Goal: Task Accomplishment & Management: Use online tool/utility

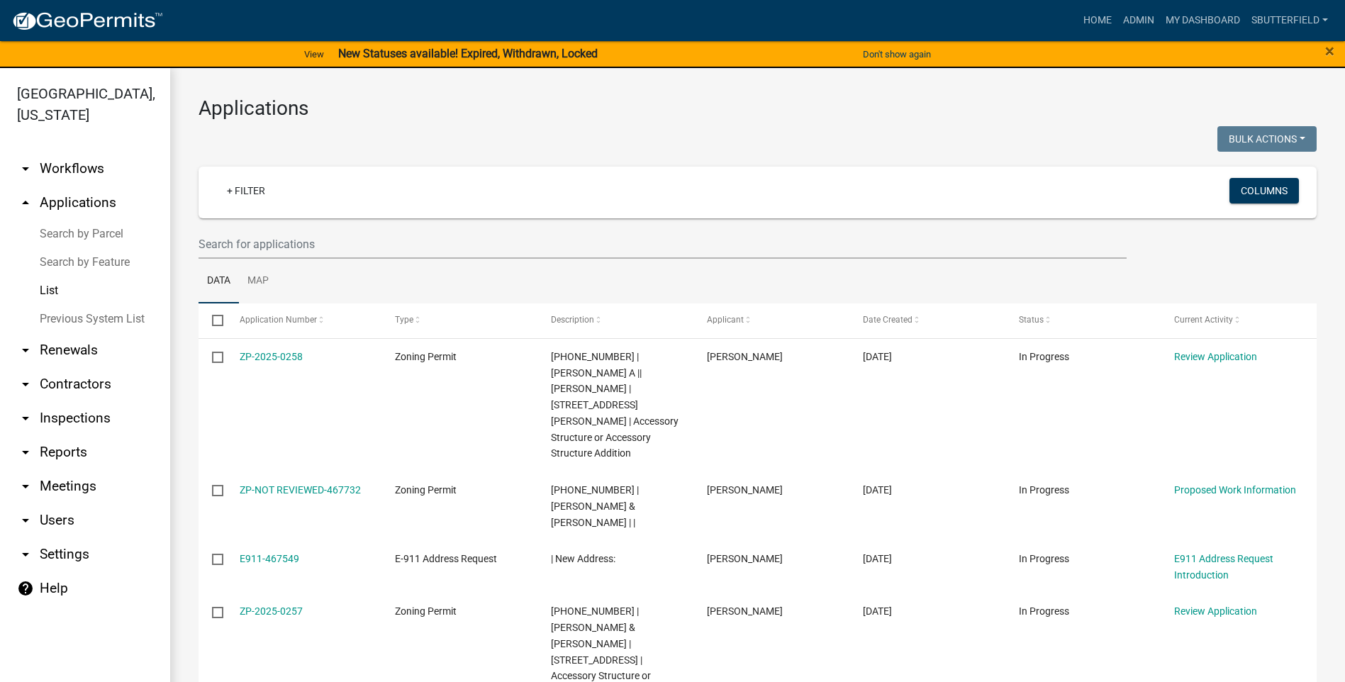
select select "1: 25"
click at [250, 242] on input "text" at bounding box center [662, 244] width 928 height 29
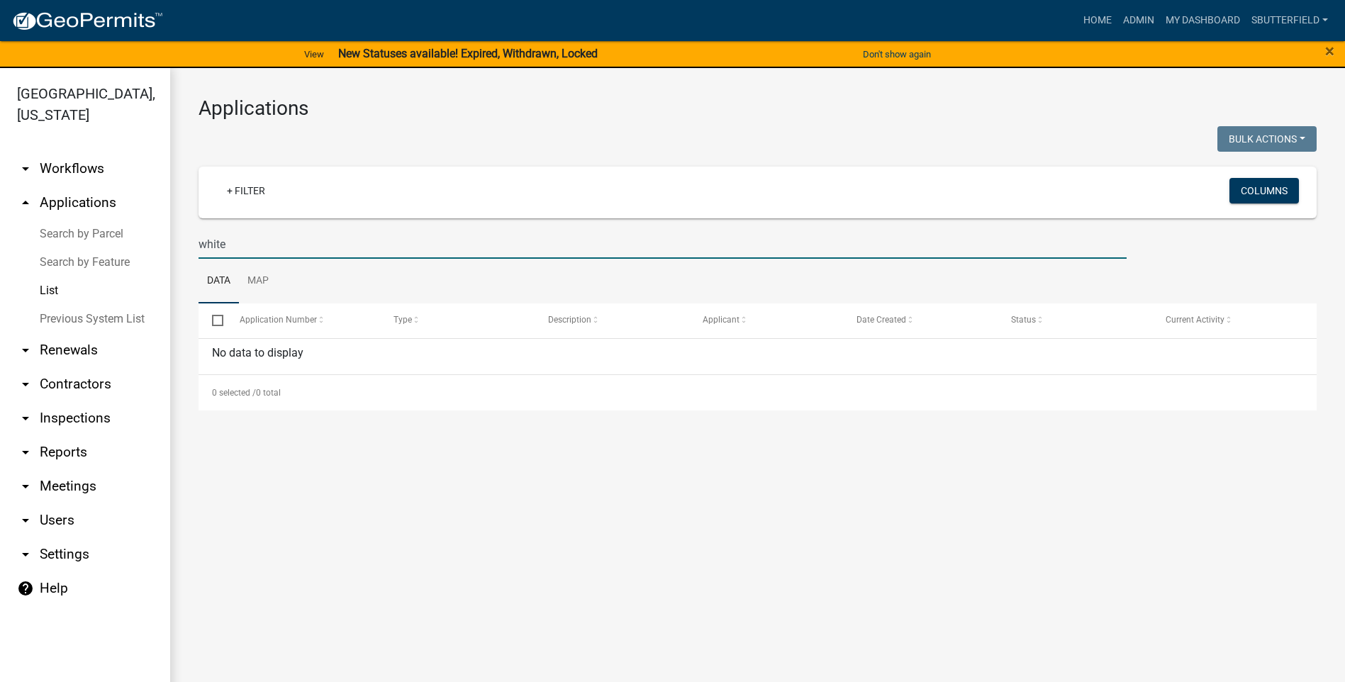
drag, startPoint x: 262, startPoint y: 242, endPoint x: 185, endPoint y: 252, distance: 77.2
click at [185, 252] on div "Applications Bulk Actions Void Expire Lock Withdraw + Filter Columns white Data…" at bounding box center [757, 253] width 1175 height 371
type input "white"
click at [102, 200] on link "arrow_drop_up Applications" at bounding box center [85, 203] width 170 height 34
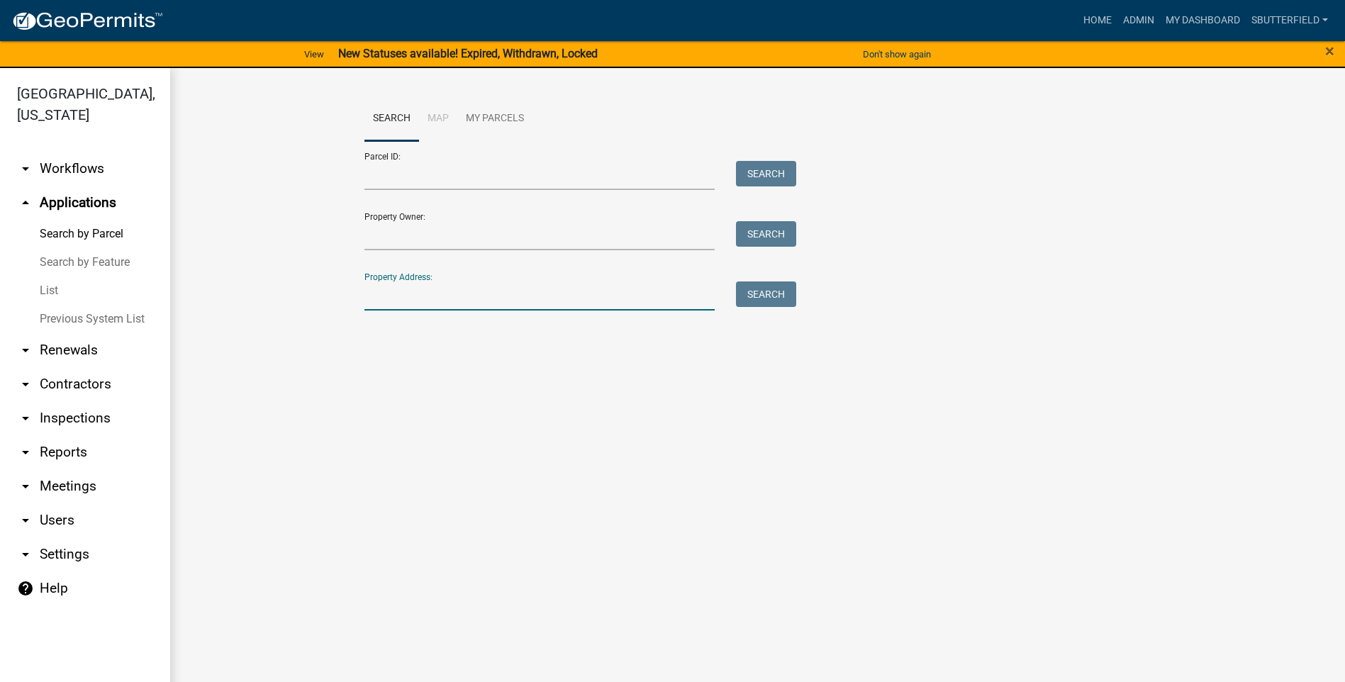
click at [469, 286] on input "Property Address:" at bounding box center [539, 295] width 351 height 29
drag, startPoint x: 50, startPoint y: 294, endPoint x: 58, endPoint y: 291, distance: 9.0
click at [50, 294] on link "List" at bounding box center [85, 290] width 170 height 28
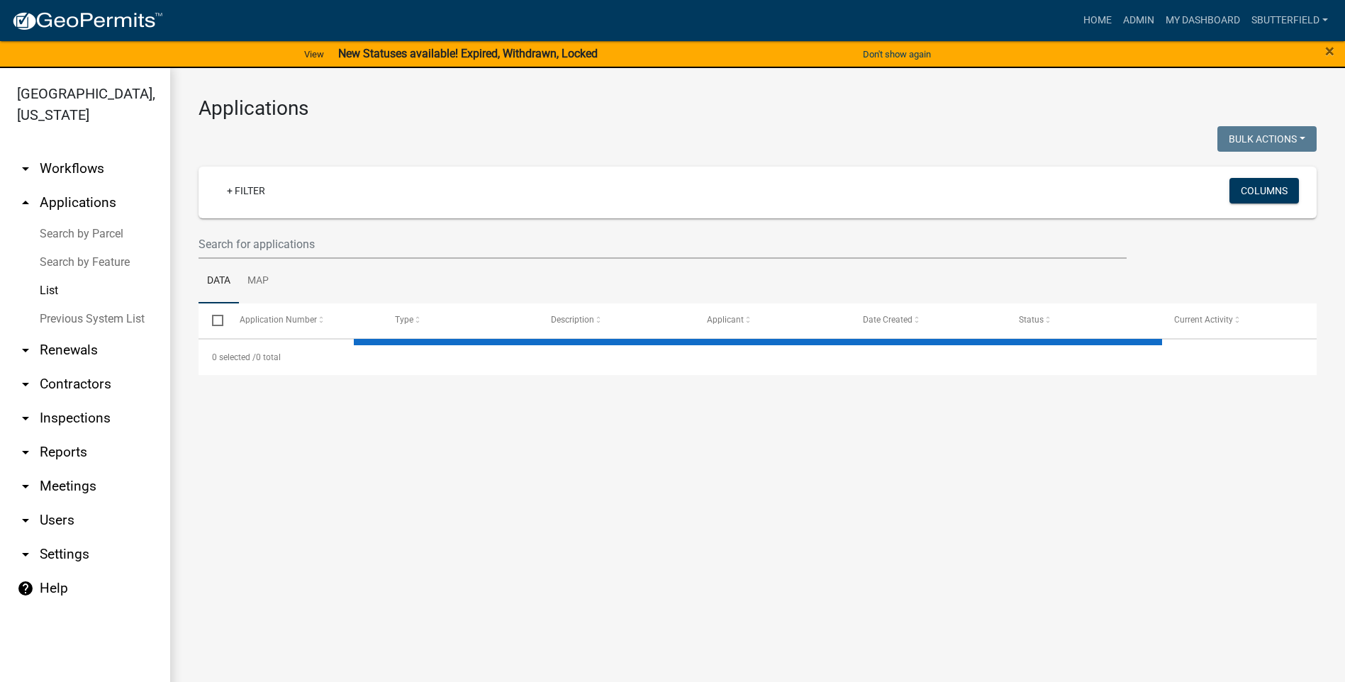
select select "1: 25"
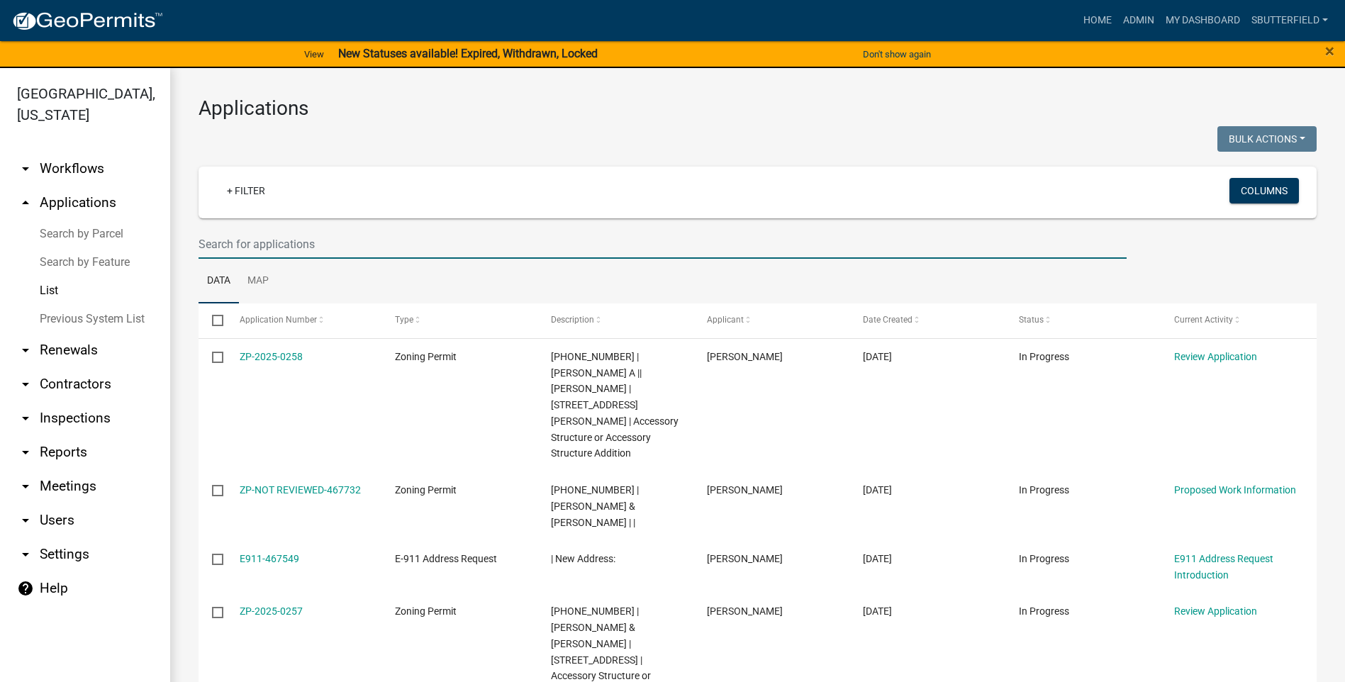
click at [269, 247] on input "text" at bounding box center [662, 244] width 928 height 29
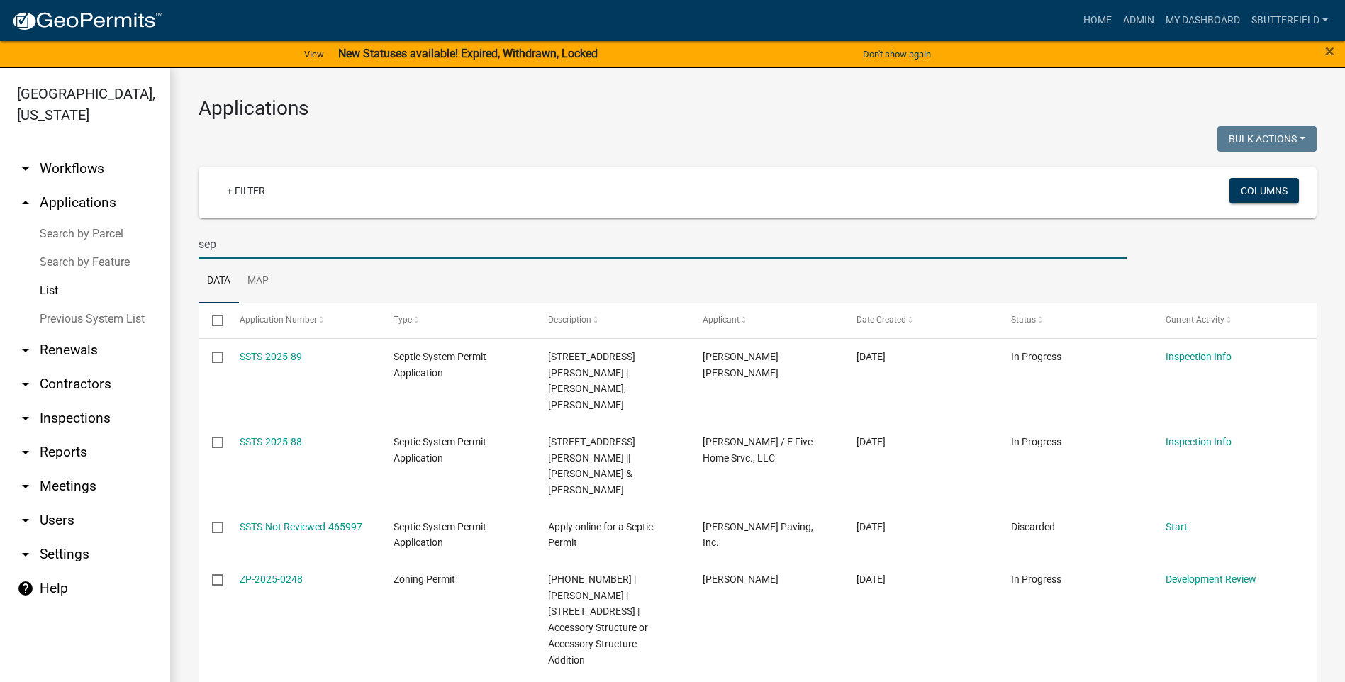
drag, startPoint x: 244, startPoint y: 247, endPoint x: 184, endPoint y: 233, distance: 61.2
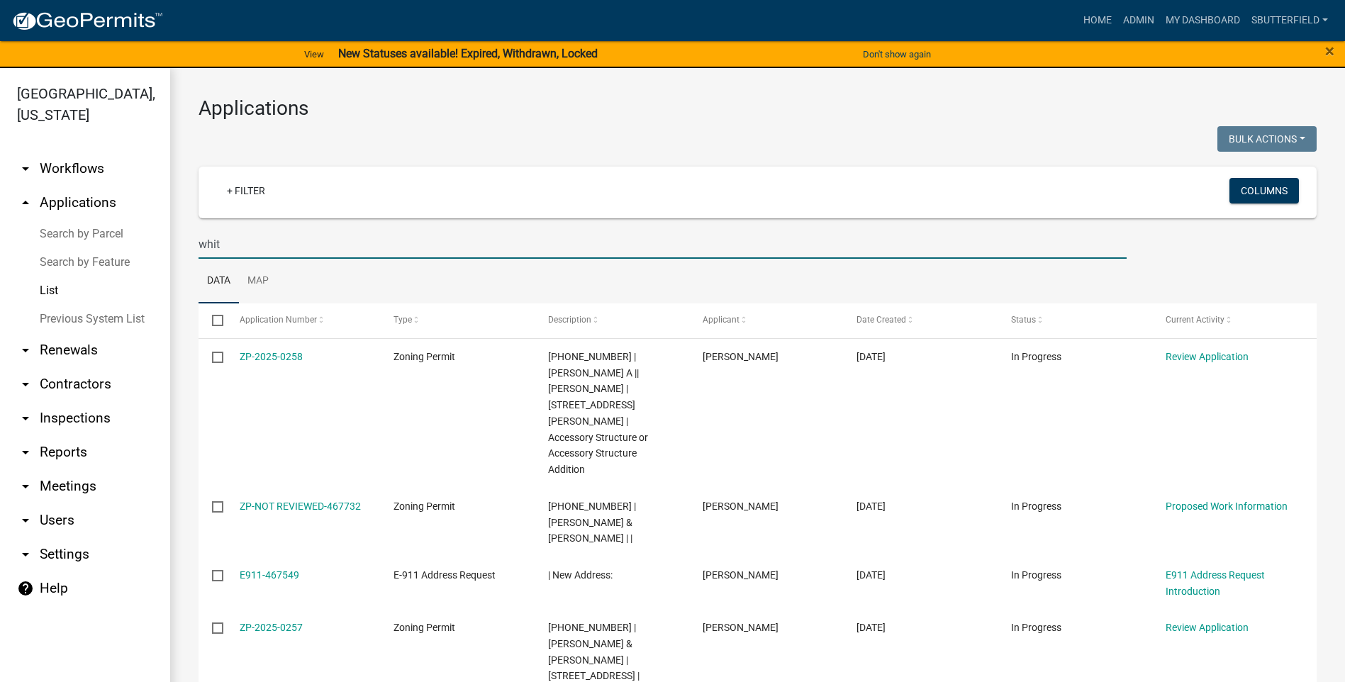
type input "white"
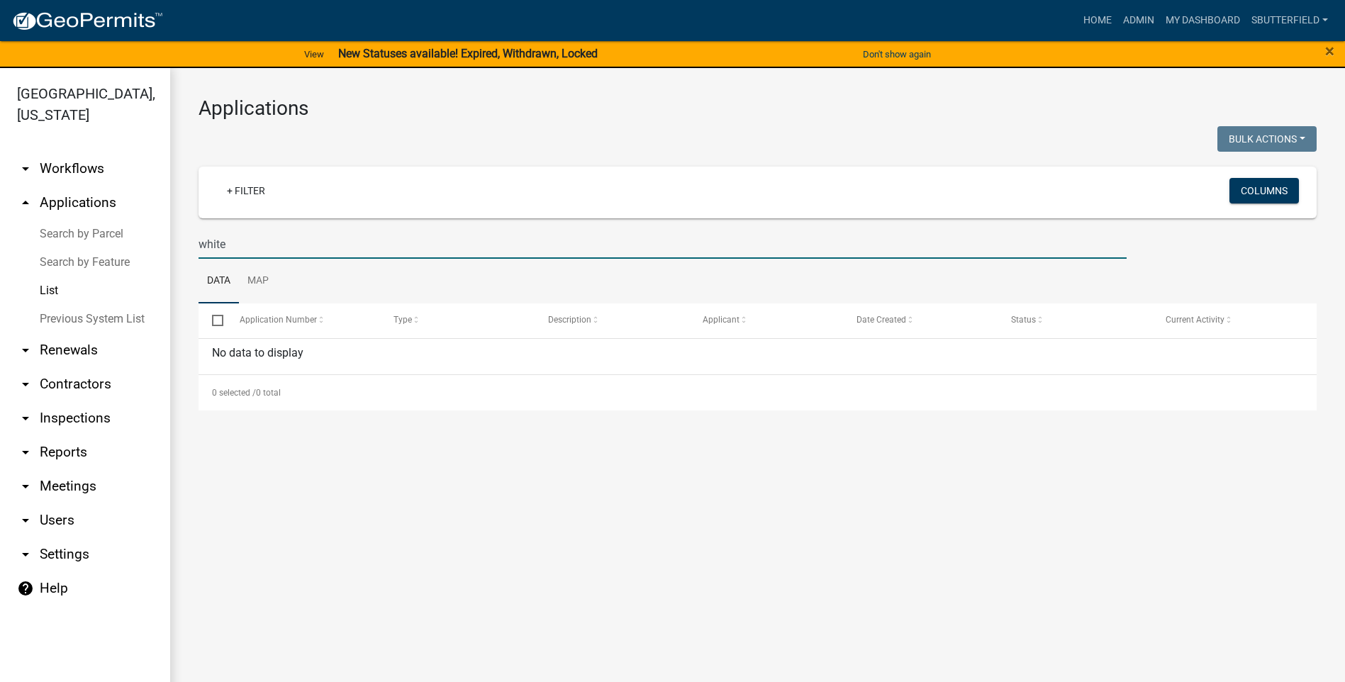
drag, startPoint x: 244, startPoint y: 246, endPoint x: 168, endPoint y: 235, distance: 76.7
click at [168, 235] on div "[GEOGRAPHIC_DATA], [US_STATE] arrow_drop_down Workflows List arrow_drop_up Appl…" at bounding box center [672, 383] width 1345 height 631
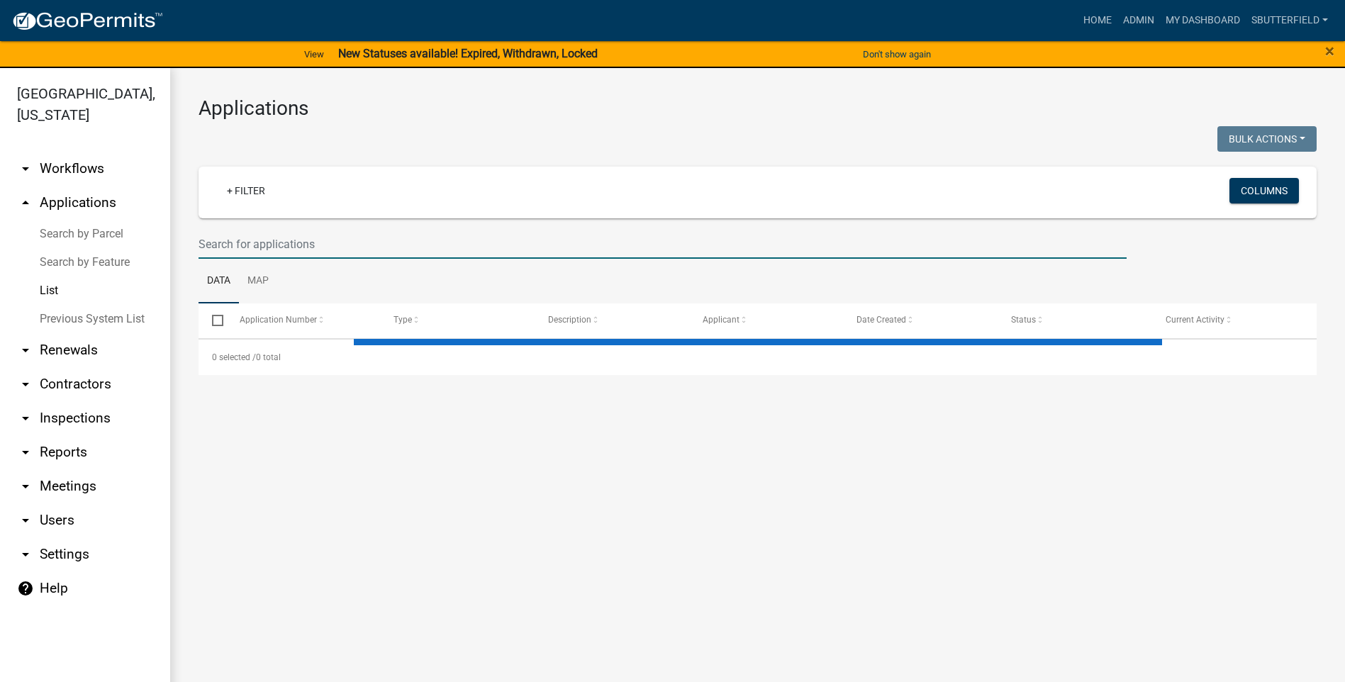
select select "1: 25"
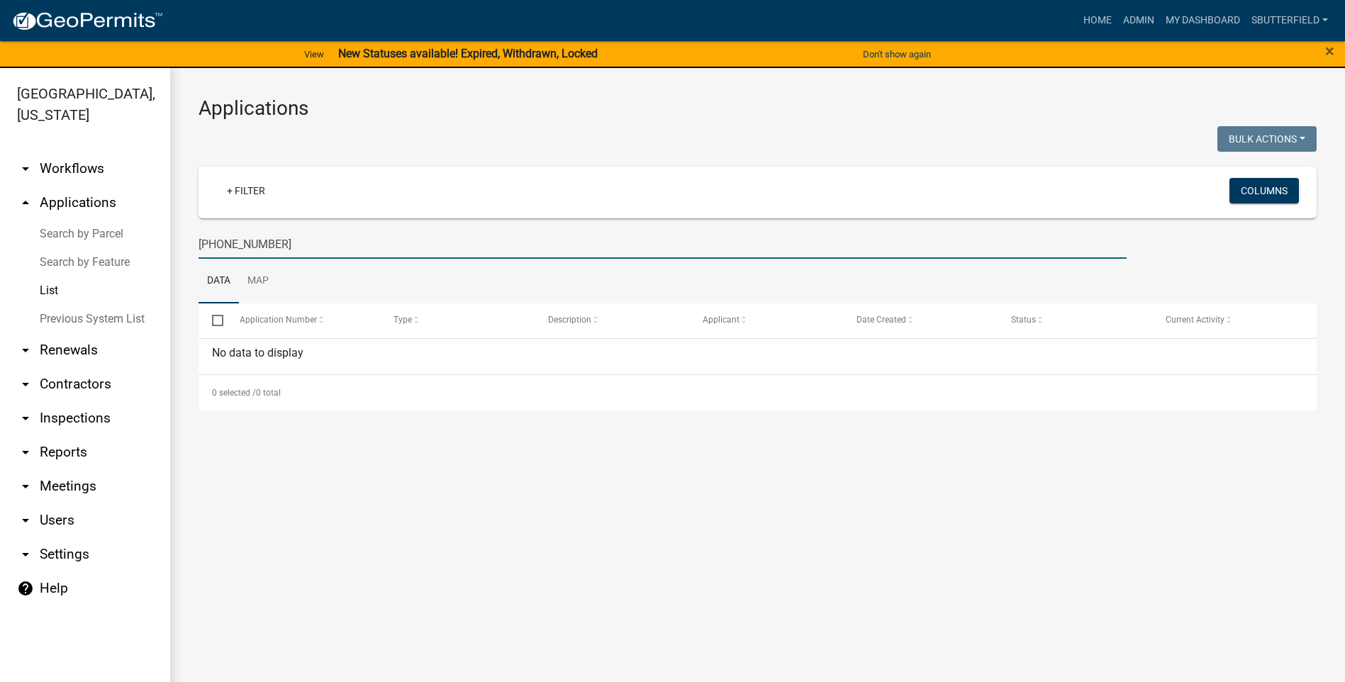
drag, startPoint x: 296, startPoint y: 245, endPoint x: 186, endPoint y: 228, distance: 111.3
click at [186, 228] on div "Applications Bulk Actions Void Expire Lock Withdraw + Filter Columns [PHONE_NUM…" at bounding box center [757, 253] width 1175 height 371
type input "[PHONE_NUMBER]"
